Goal: Task Accomplishment & Management: Manage account settings

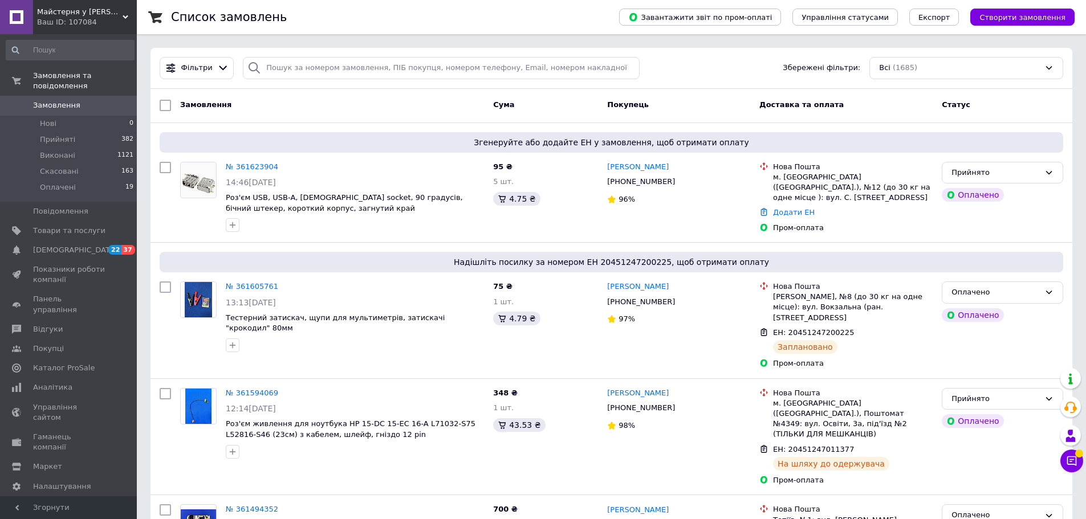
click at [67, 100] on span "Замовлення" at bounding box center [56, 105] width 47 height 10
click at [262, 168] on link "№ 361623904" at bounding box center [252, 166] width 52 height 9
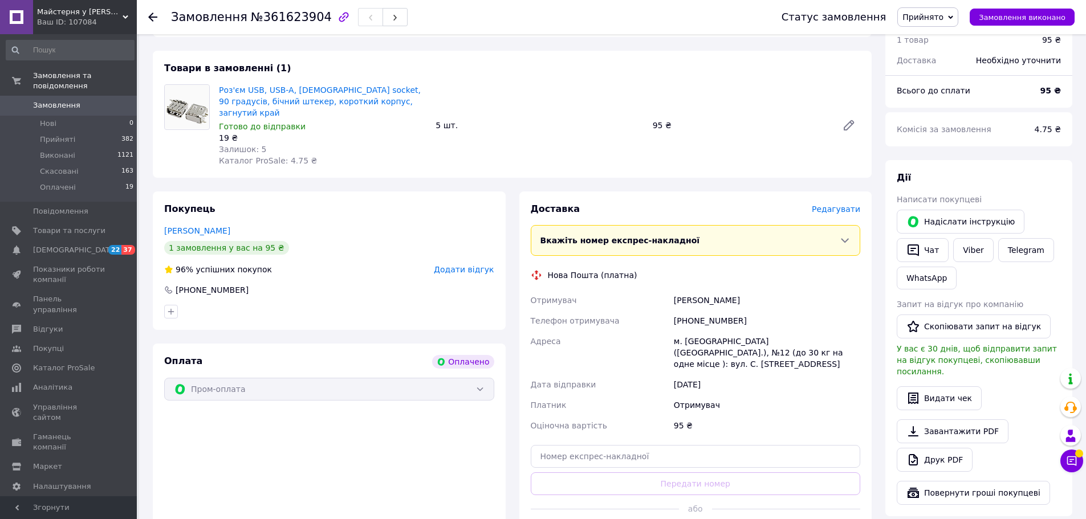
scroll to position [456, 0]
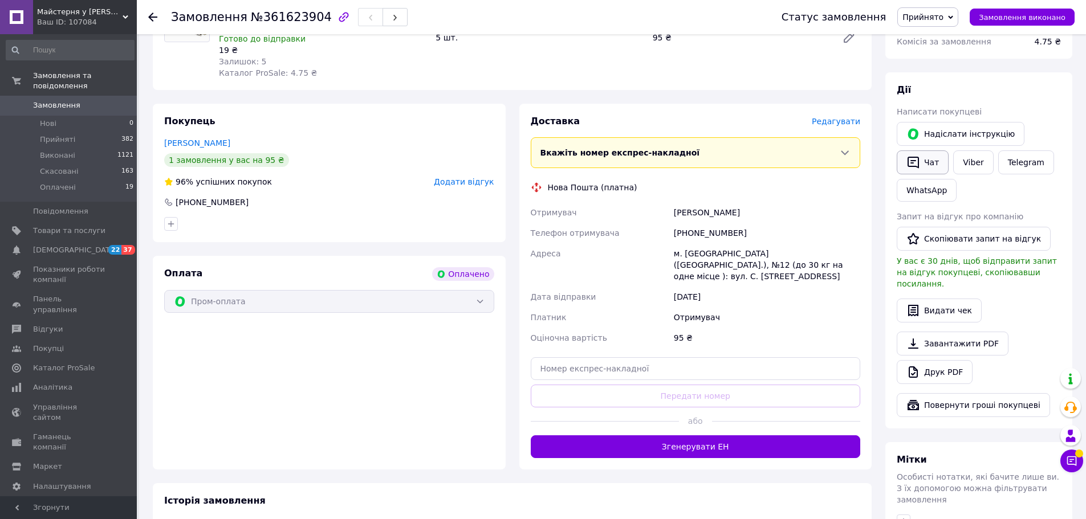
click at [932, 152] on button "Чат" at bounding box center [923, 162] width 52 height 24
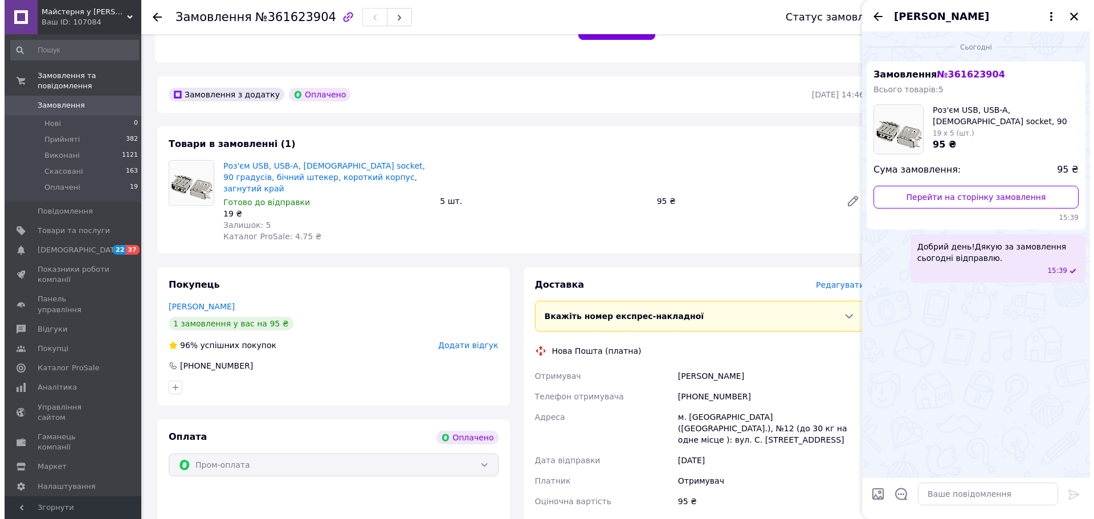
scroll to position [285, 0]
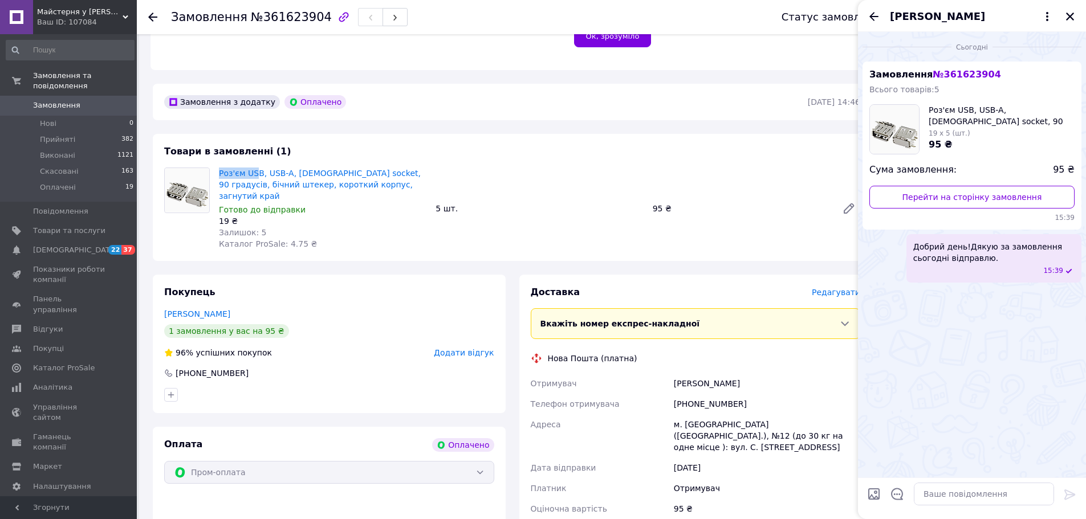
drag, startPoint x: 218, startPoint y: 156, endPoint x: 257, endPoint y: 150, distance: 39.2
click at [257, 150] on div "Товари в замовленні (1) Роз'єм USB, USB-A, [DEMOGRAPHIC_DATA] socket, 90 градус…" at bounding box center [512, 197] width 719 height 127
click at [373, 144] on div "Товари в замовленні (1) Роз'єм USB, USB-A, [DEMOGRAPHIC_DATA] socket, 90 градус…" at bounding box center [512, 197] width 719 height 127
drag, startPoint x: 217, startPoint y: 154, endPoint x: 258, endPoint y: 153, distance: 41.6
click at [258, 153] on div "Товари в замовленні (1) Роз'єм USB, USB-A, [DEMOGRAPHIC_DATA] socket, 90 градус…" at bounding box center [512, 197] width 719 height 127
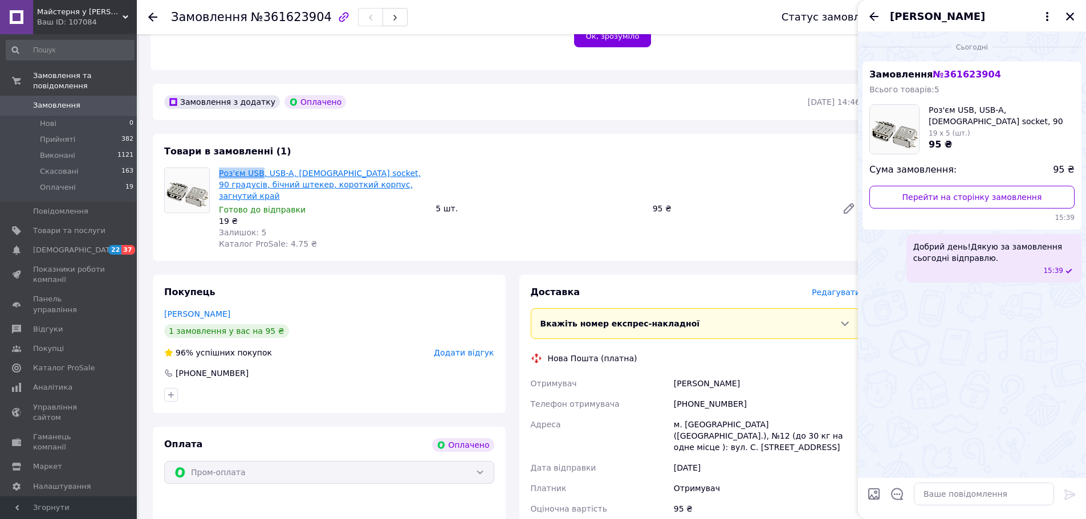
copy link "Роз'єм USB"
click at [835, 288] on span "Редагувати" at bounding box center [836, 292] width 48 height 9
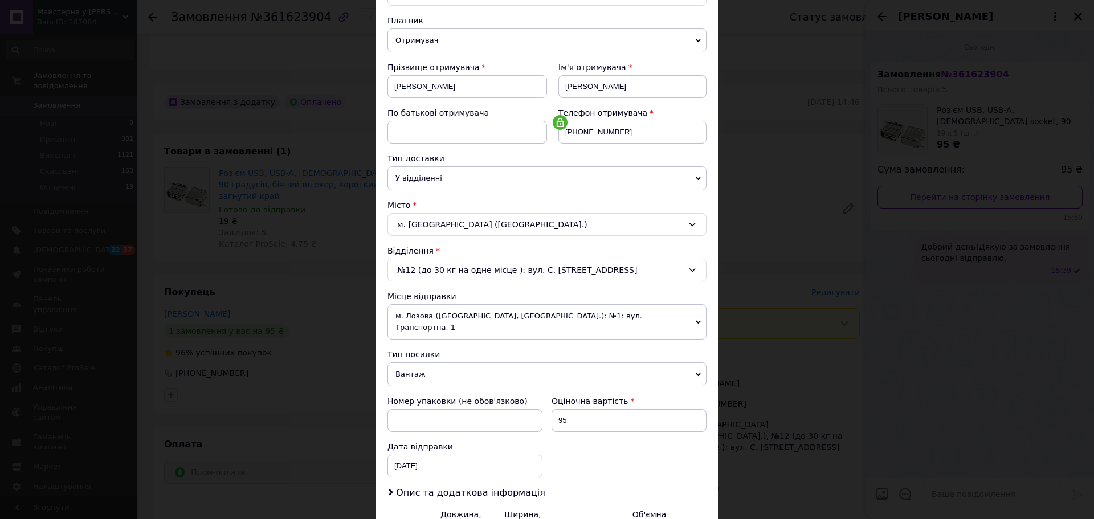
scroll to position [238, 0]
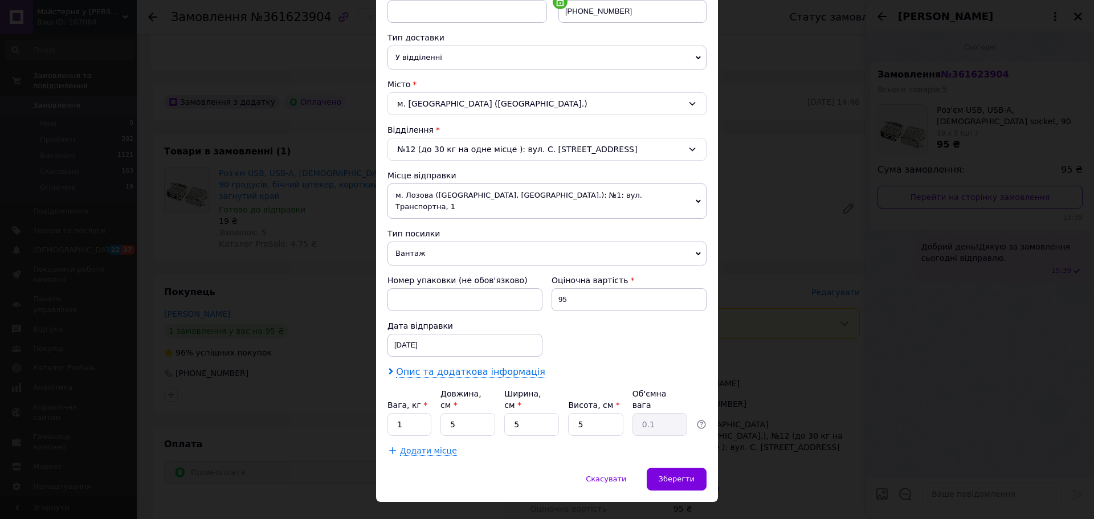
click at [502, 367] on span "Опис та додаткова інформація" at bounding box center [470, 372] width 149 height 11
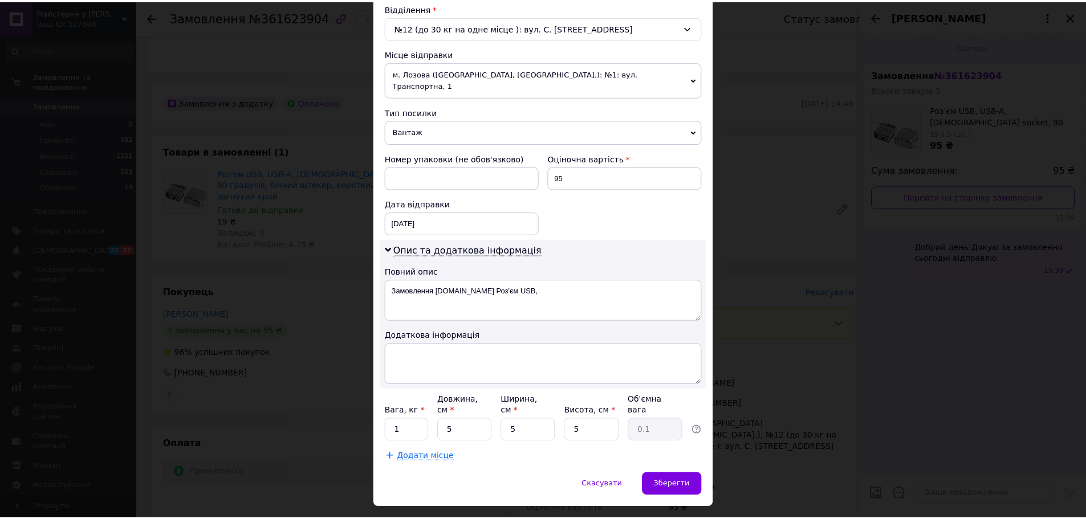
scroll to position [365, 0]
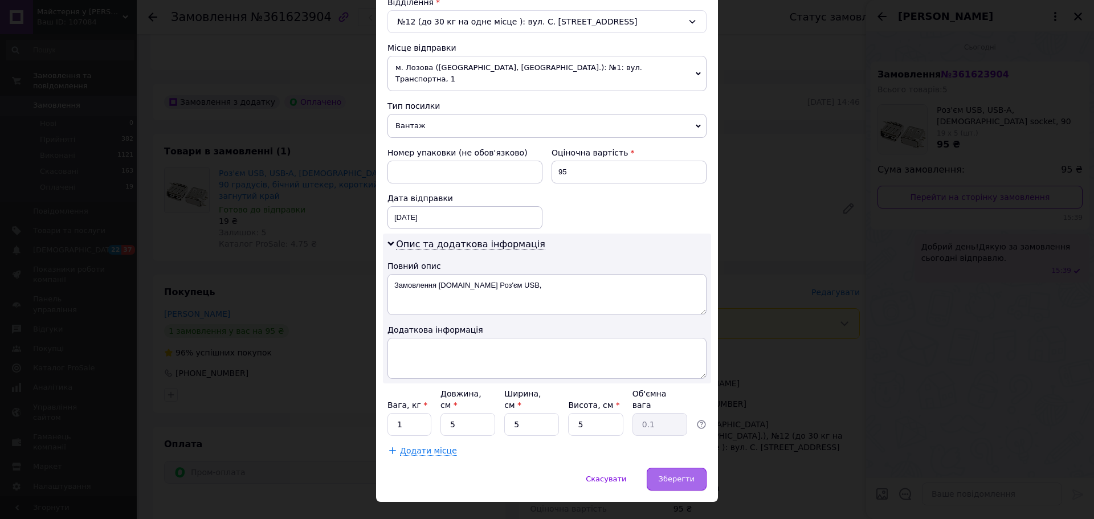
click at [683, 468] on div "Зберегти" at bounding box center [677, 479] width 60 height 23
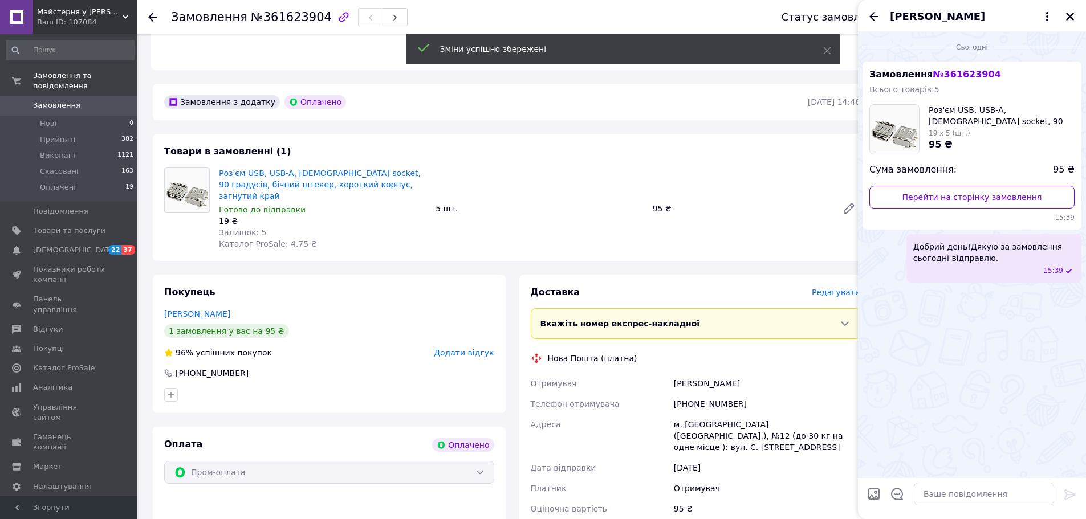
scroll to position [456, 0]
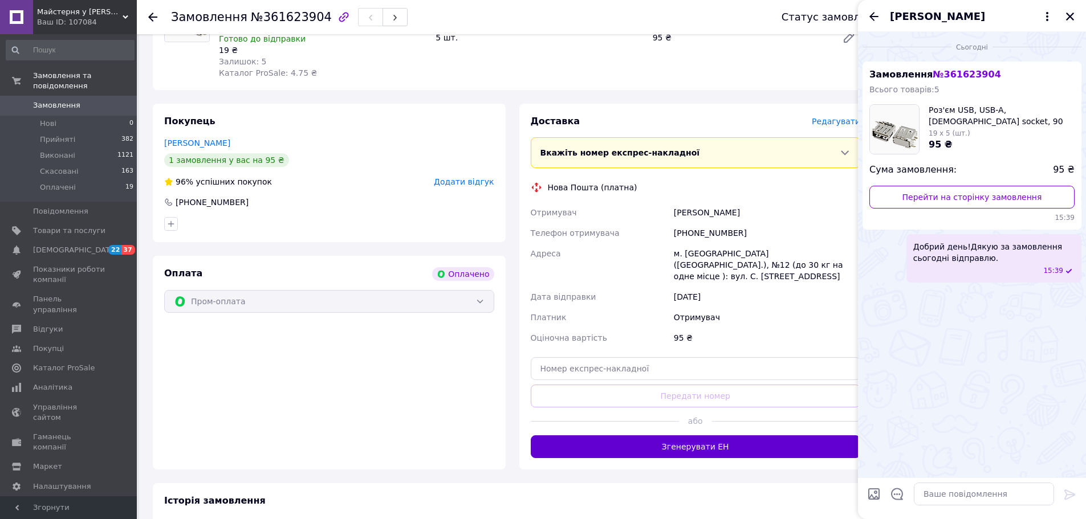
click at [696, 435] on button "Згенерувати ЕН" at bounding box center [696, 446] width 330 height 23
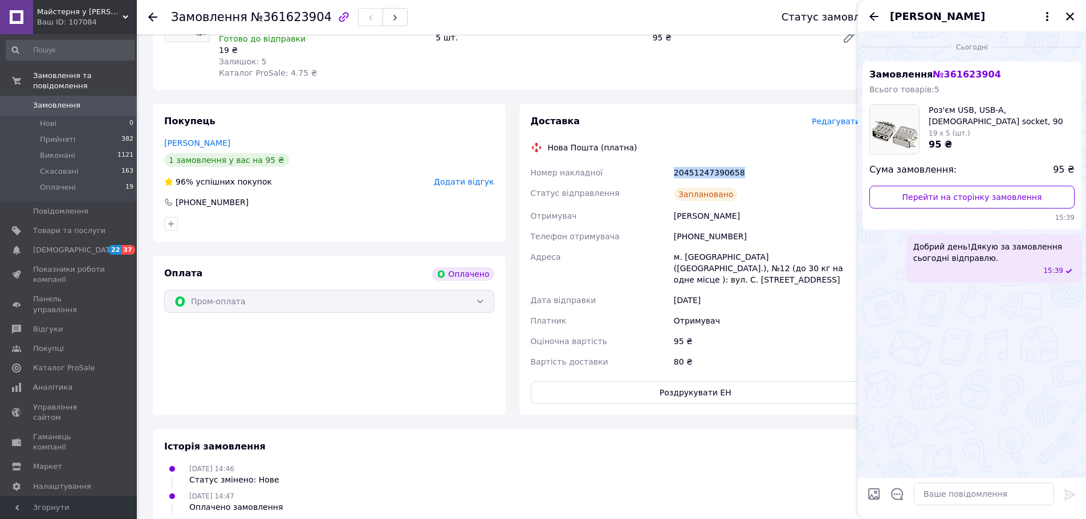
drag, startPoint x: 665, startPoint y: 146, endPoint x: 751, endPoint y: 146, distance: 86.1
click at [751, 162] on div "Номер накладної 20451247390658 Статус відправлення Заплановано Отримувач [PERSO…" at bounding box center [695, 267] width 335 height 210
copy div "Номер накладної 20451247390658"
click at [923, 492] on textarea at bounding box center [984, 494] width 140 height 23
paste textarea "20451247390658"
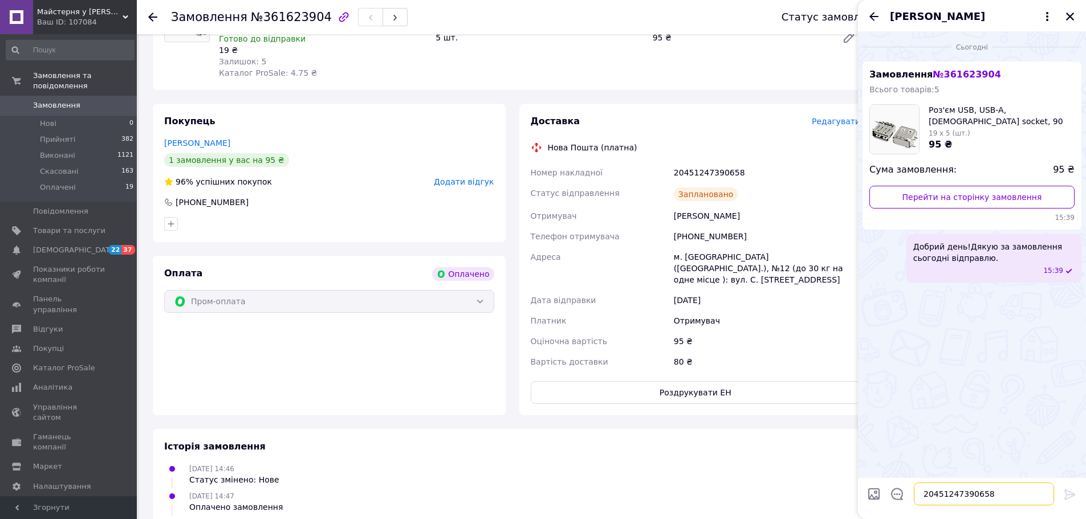
scroll to position [7, 0]
type textarea "20451247390658"
click at [1071, 492] on icon at bounding box center [1069, 495] width 11 height 10
click at [1068, 12] on icon "Закрити" at bounding box center [1070, 16] width 10 height 10
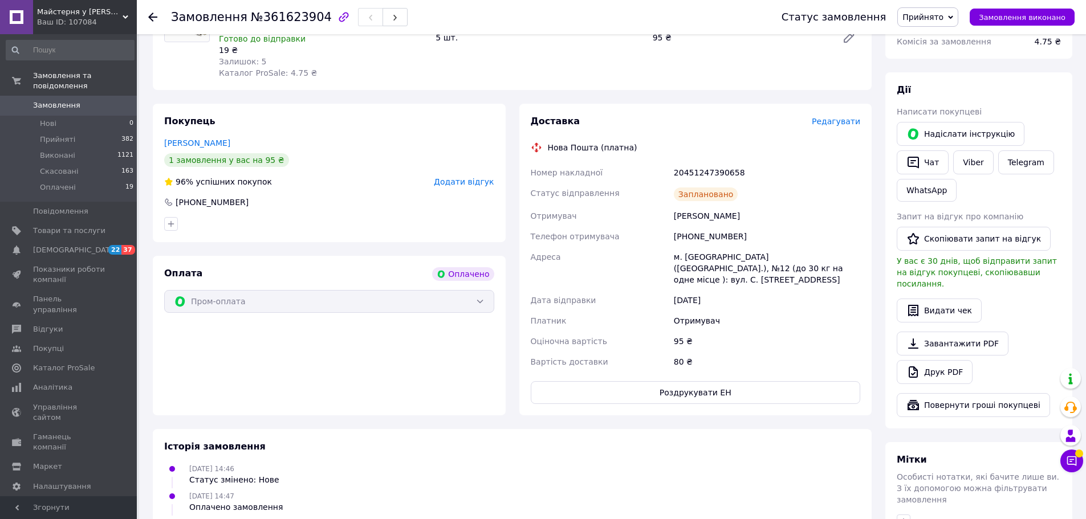
click at [65, 100] on span "Замовлення" at bounding box center [56, 105] width 47 height 10
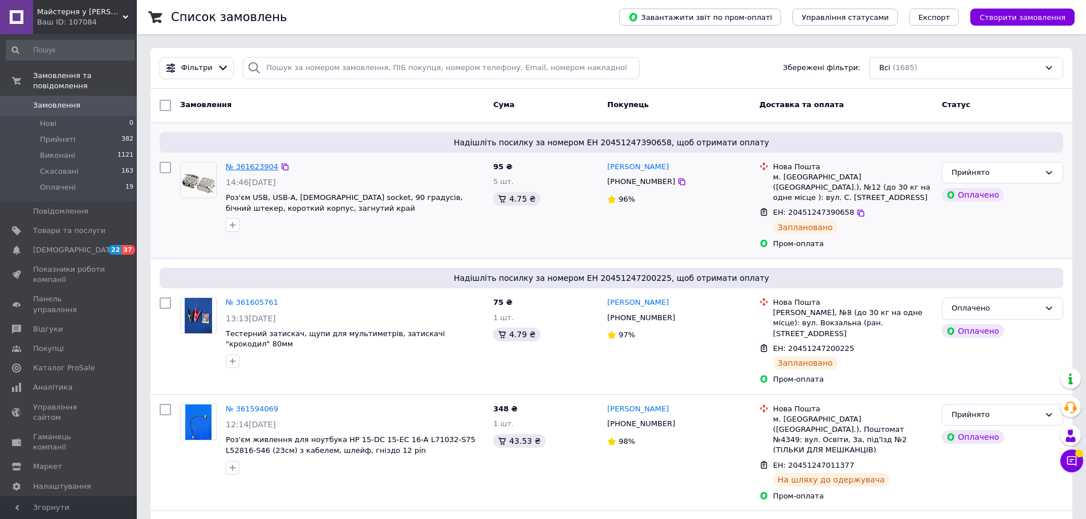
click at [249, 166] on link "№ 361623904" at bounding box center [252, 166] width 52 height 9
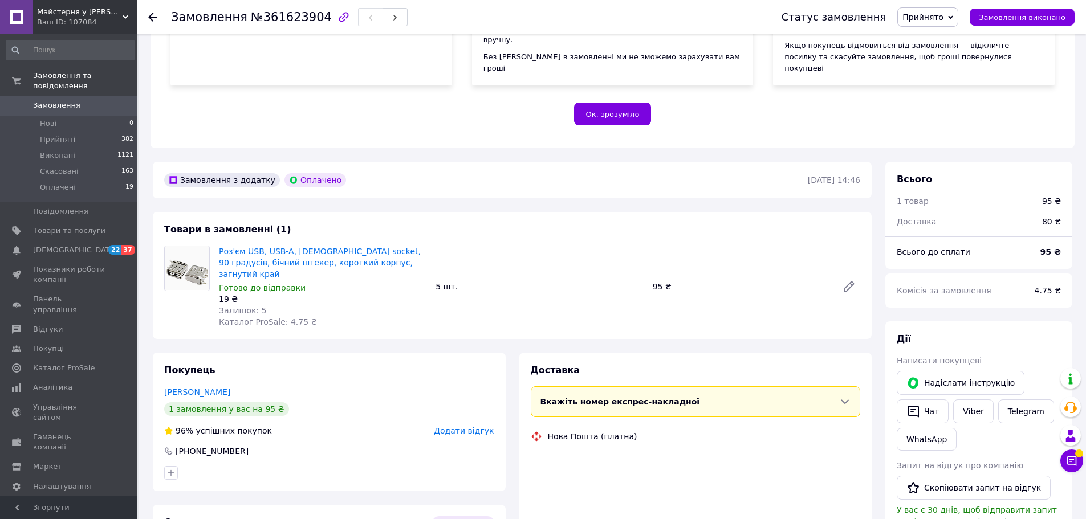
scroll to position [228, 0]
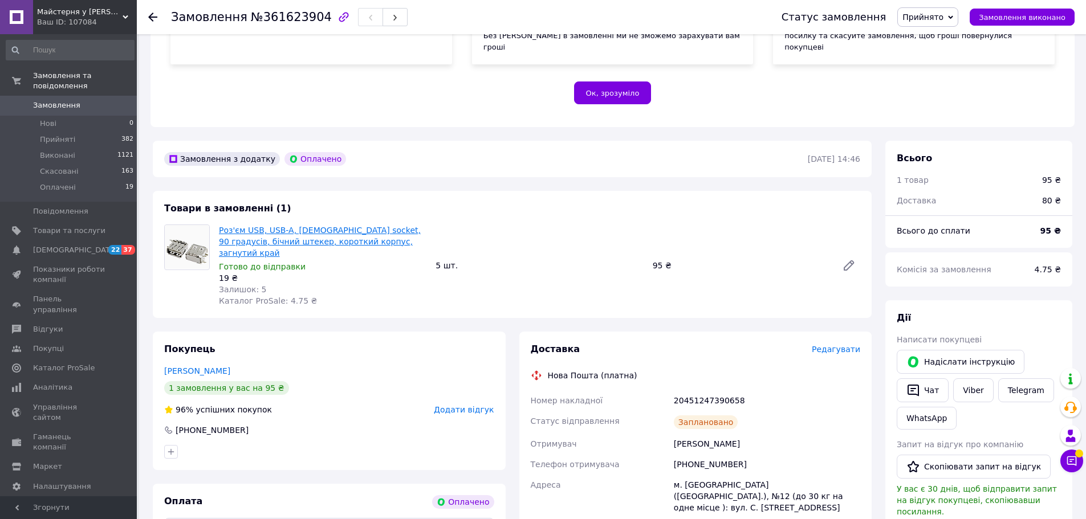
click at [302, 231] on link "Роз'єм USB, USB-A, [DEMOGRAPHIC_DATA] socket, 90 градусів, бічний штекер, корот…" at bounding box center [320, 242] width 202 height 32
click at [54, 100] on span "Замовлення" at bounding box center [56, 105] width 47 height 10
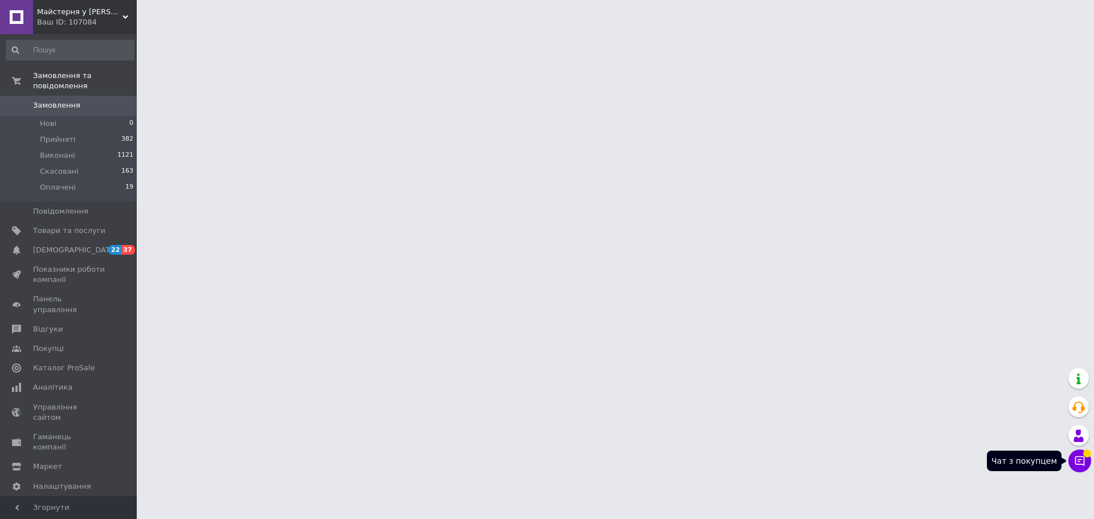
click at [1077, 461] on icon at bounding box center [1079, 460] width 11 height 11
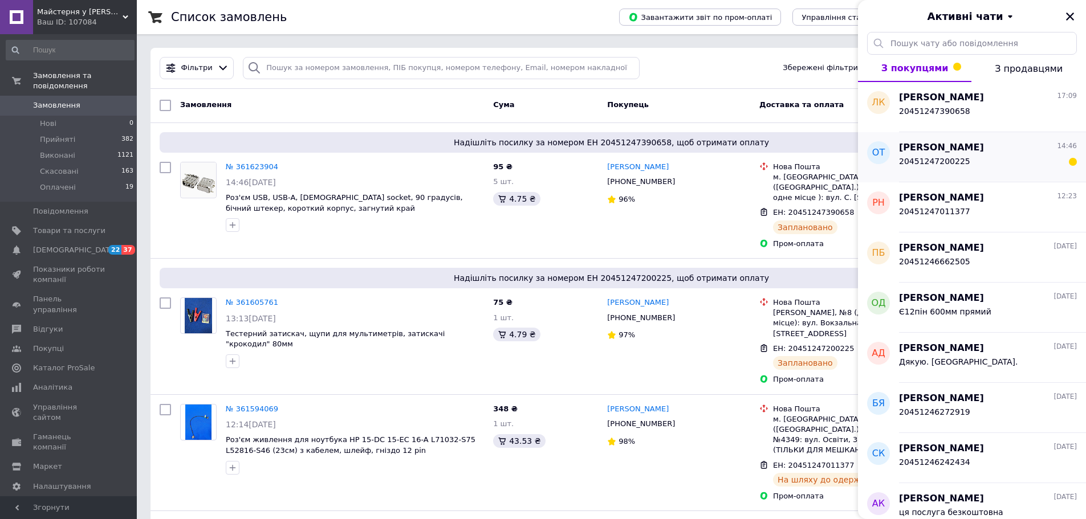
click at [1032, 158] on div "20451247200225" at bounding box center [988, 163] width 178 height 18
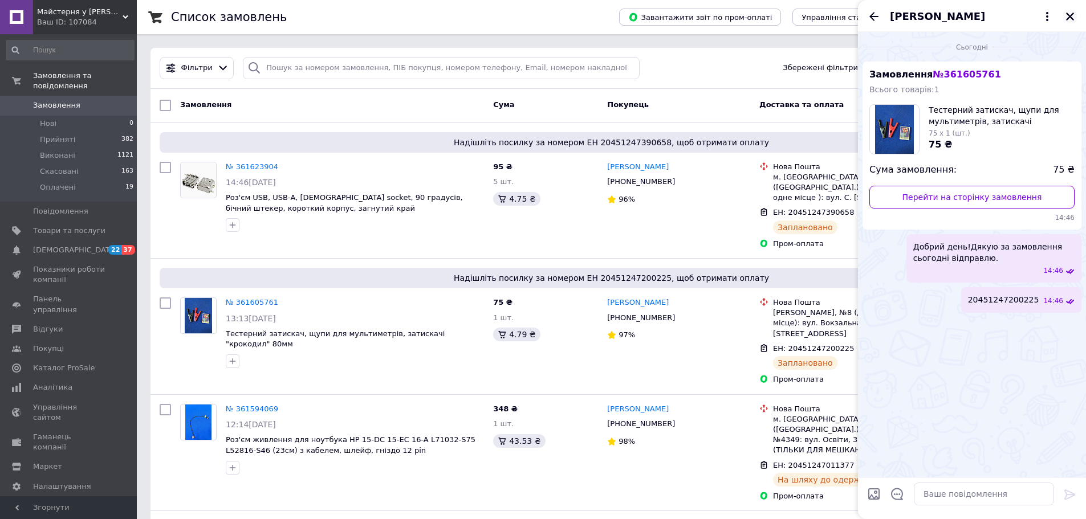
click at [1068, 15] on icon "Закрити" at bounding box center [1070, 17] width 8 height 8
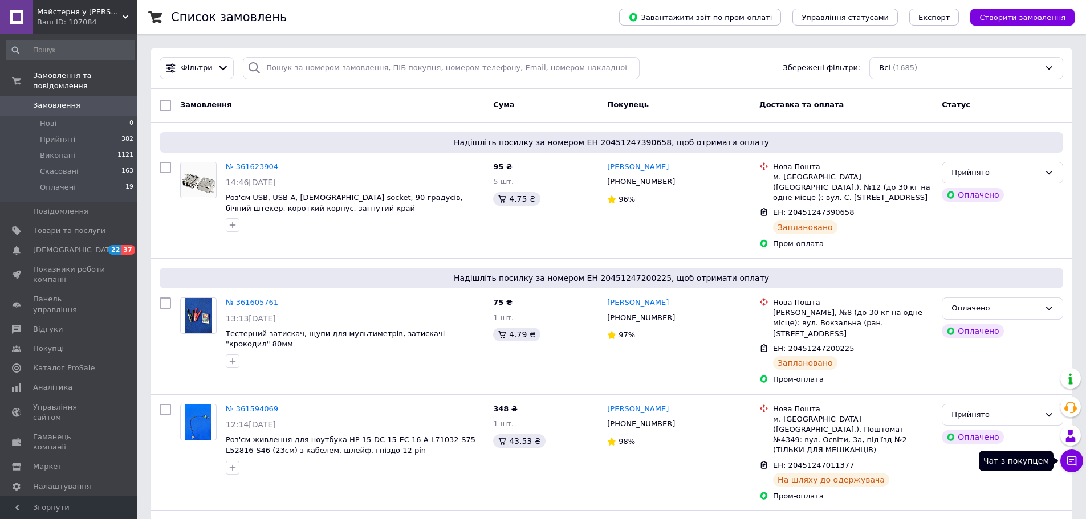
click at [1071, 460] on icon at bounding box center [1072, 462] width 10 height 10
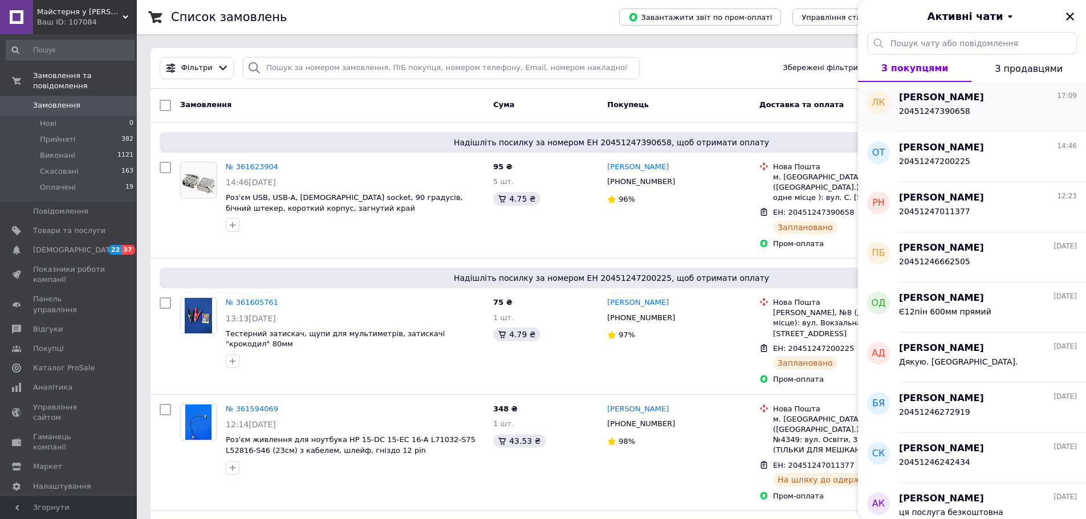
click at [923, 103] on span "[PERSON_NAME]" at bounding box center [941, 97] width 85 height 13
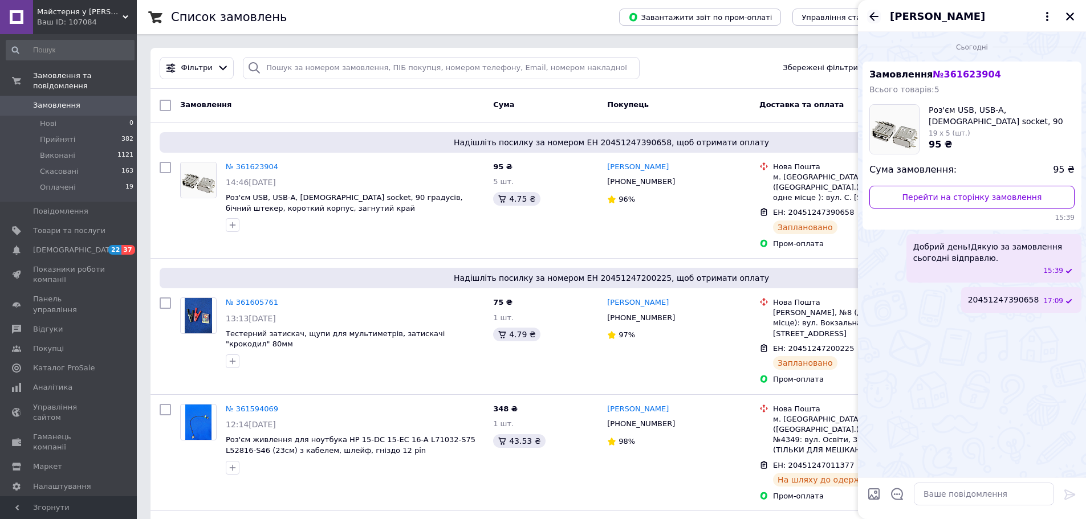
click at [870, 15] on icon "Назад" at bounding box center [873, 16] width 9 height 9
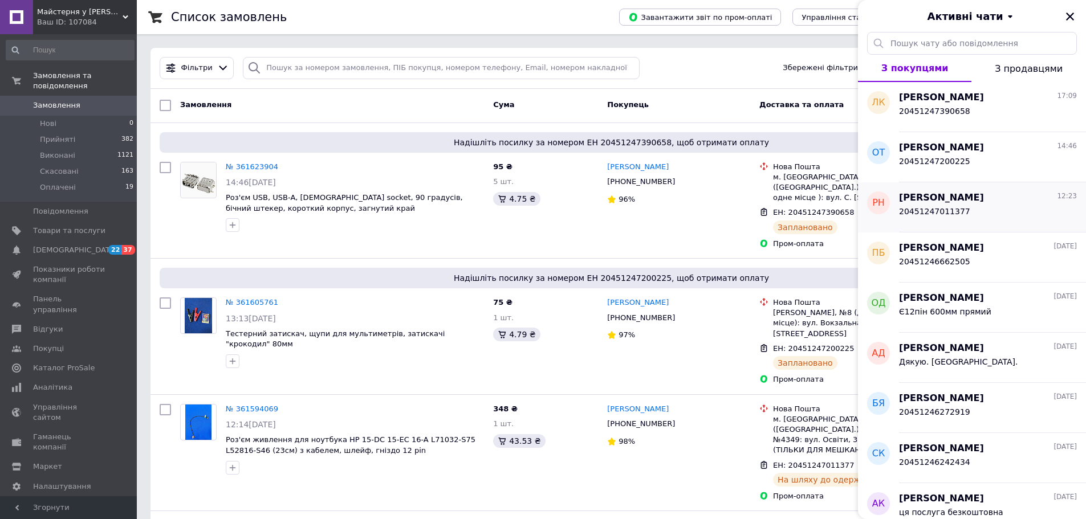
click at [949, 206] on div "20451247011377" at bounding box center [988, 214] width 178 height 18
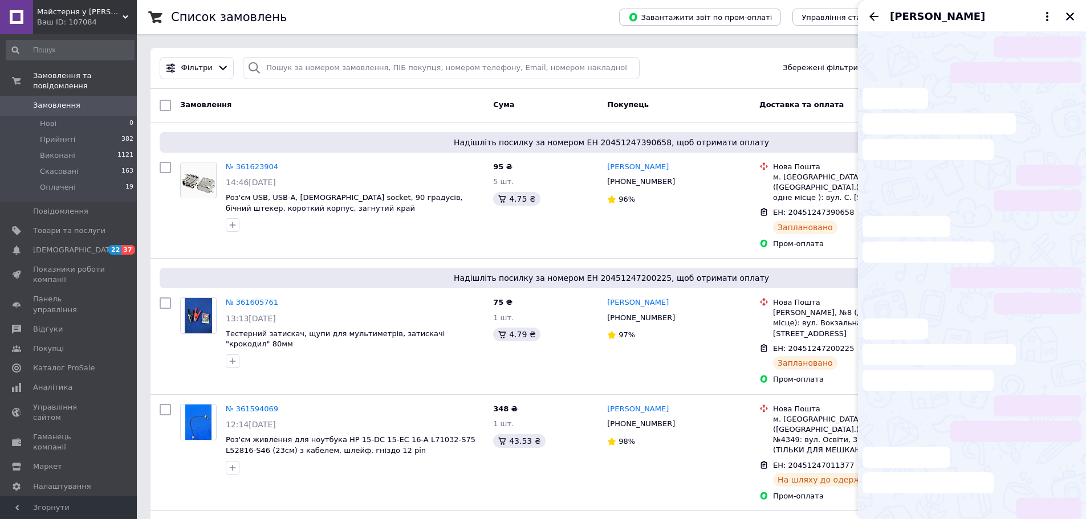
scroll to position [125, 0]
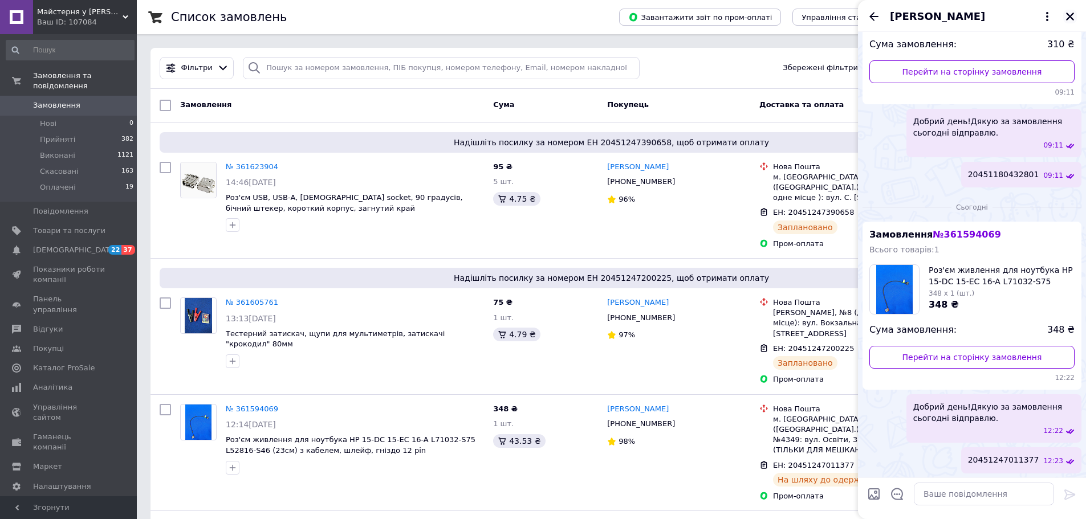
click at [1069, 12] on icon "Закрити" at bounding box center [1070, 16] width 10 height 10
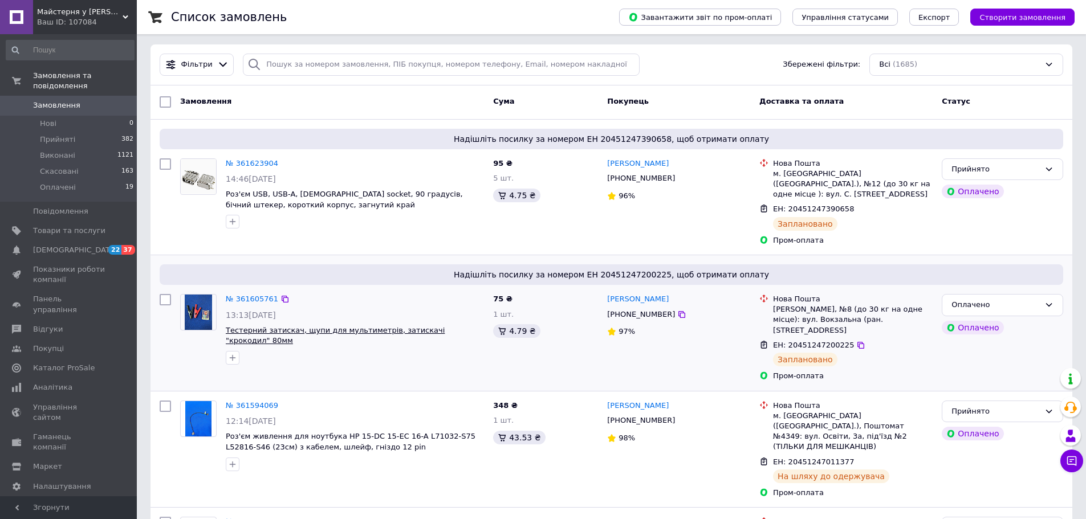
scroll to position [0, 0]
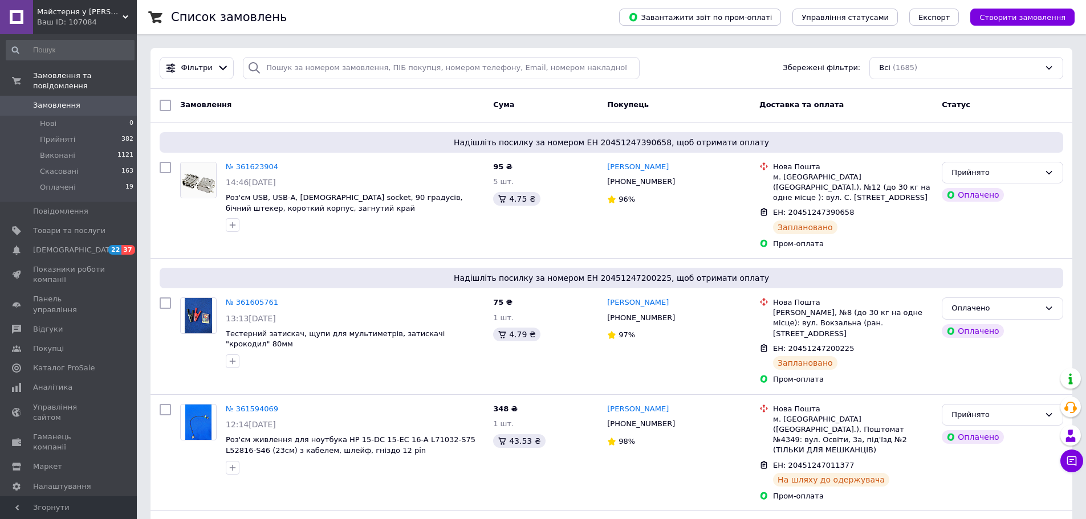
click at [45, 100] on span "Замовлення" at bounding box center [56, 105] width 47 height 10
click at [65, 100] on span "Замовлення" at bounding box center [56, 105] width 47 height 10
